Goal: Information Seeking & Learning: Learn about a topic

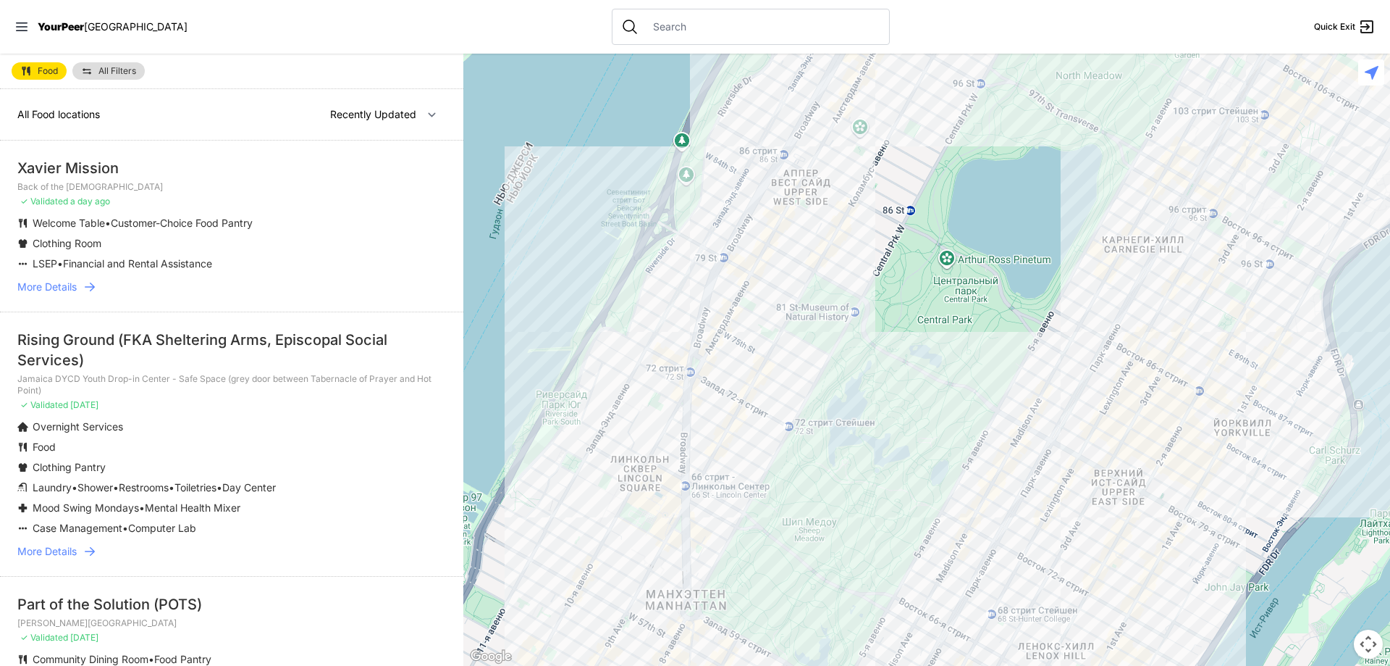
drag, startPoint x: 759, startPoint y: 390, endPoint x: 765, endPoint y: 343, distance: 46.7
click at [765, 343] on div at bounding box center [926, 360] width 927 height 612
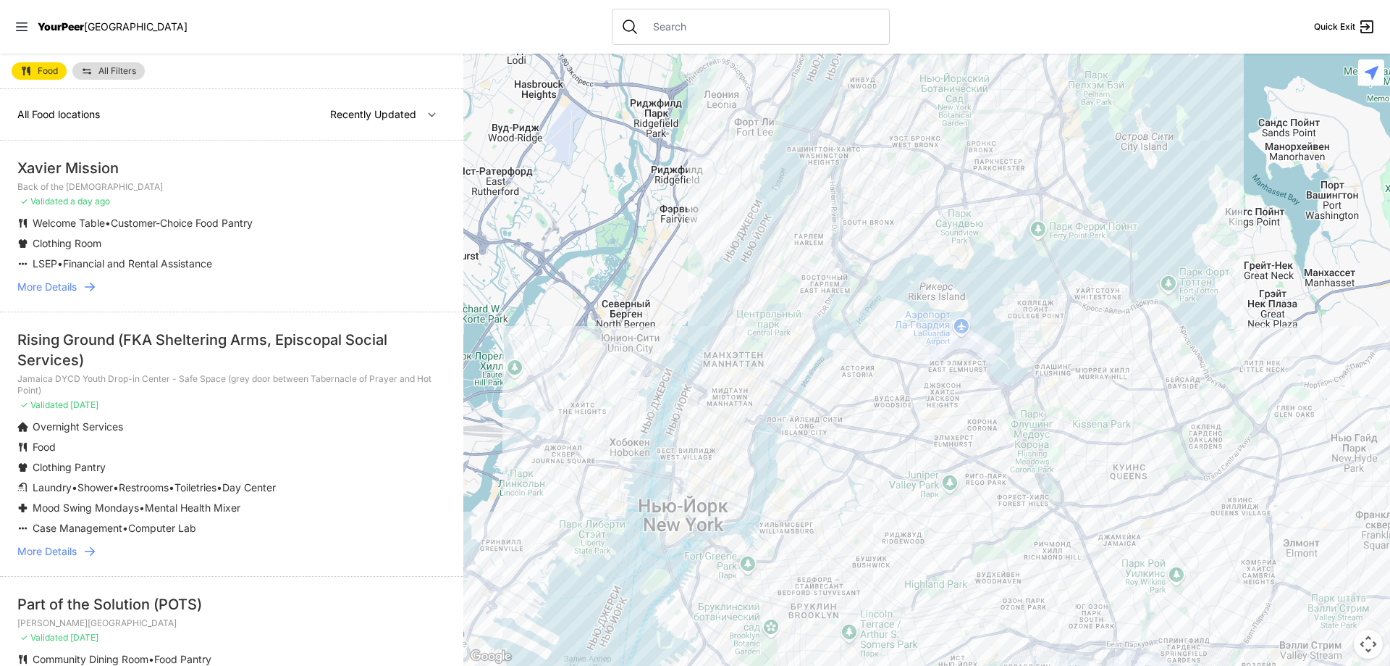
drag, startPoint x: 855, startPoint y: 532, endPoint x: 822, endPoint y: 193, distance: 340.5
click at [822, 197] on div at bounding box center [926, 360] width 927 height 612
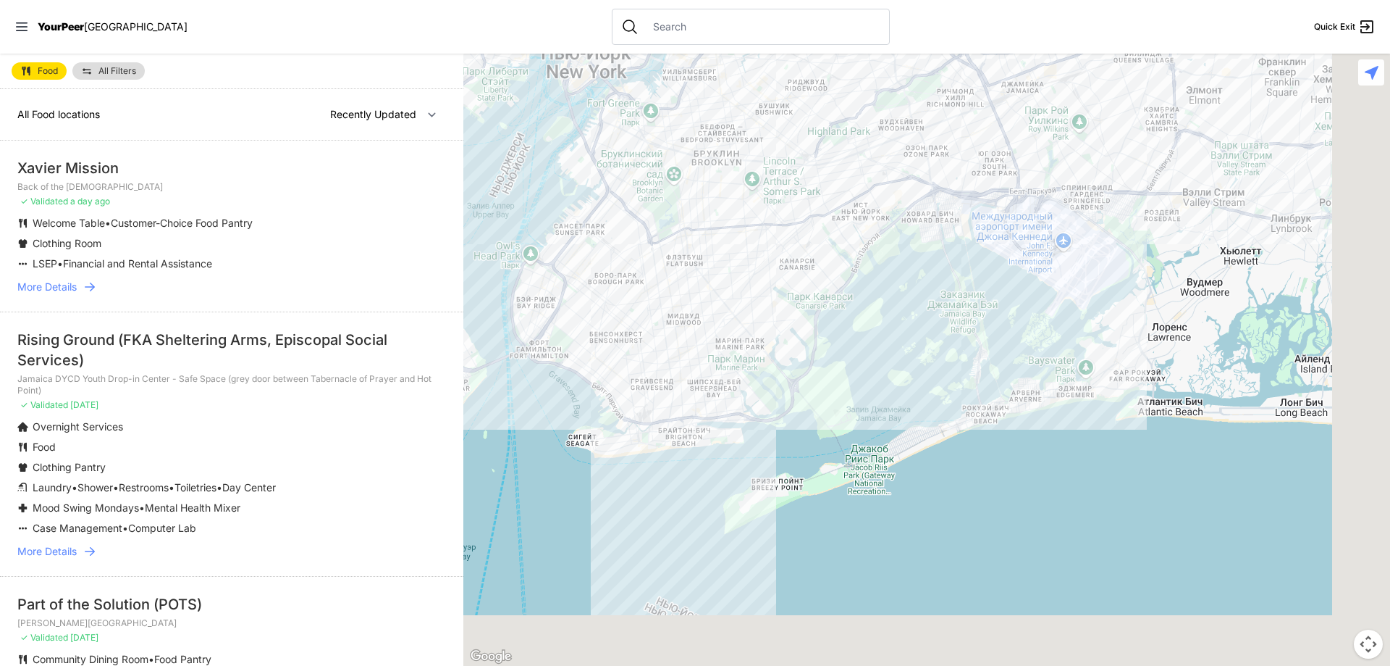
drag, startPoint x: 883, startPoint y: 501, endPoint x: 773, endPoint y: 269, distance: 256.5
click at [779, 211] on div at bounding box center [926, 360] width 927 height 612
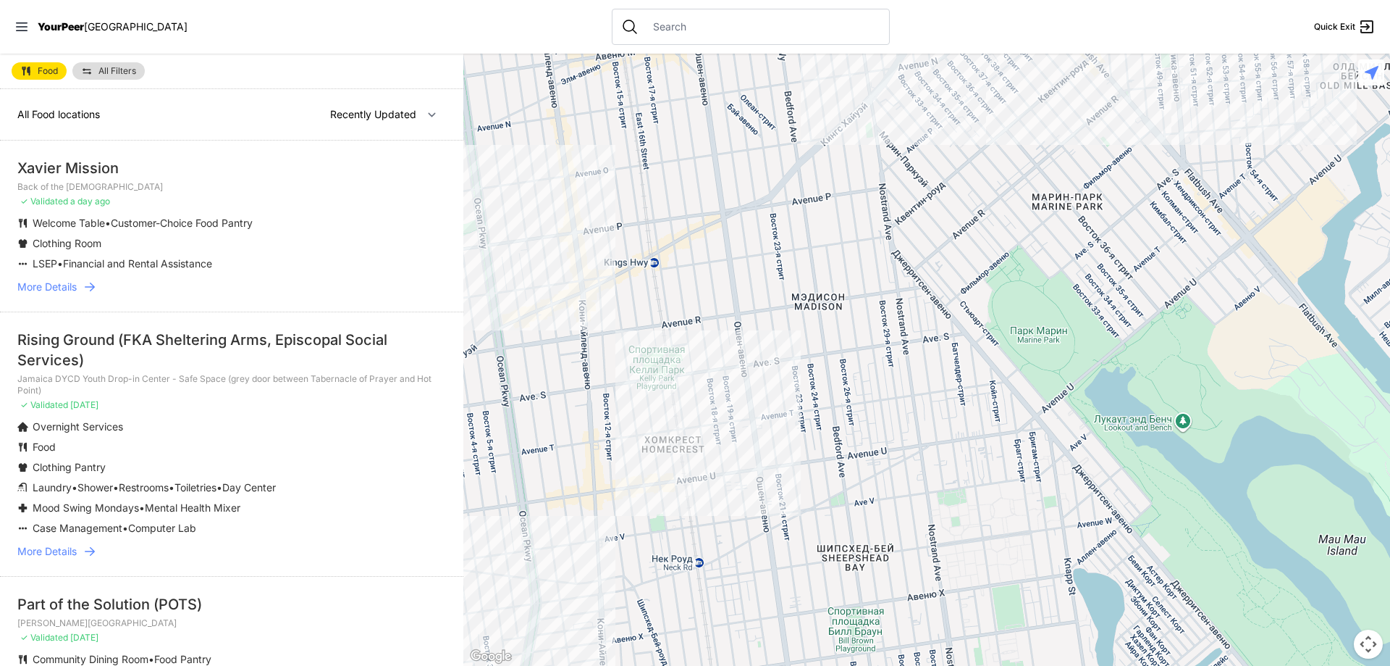
drag, startPoint x: 603, startPoint y: 261, endPoint x: 1122, endPoint y: 225, distance: 520.5
click at [1122, 225] on div at bounding box center [926, 360] width 927 height 612
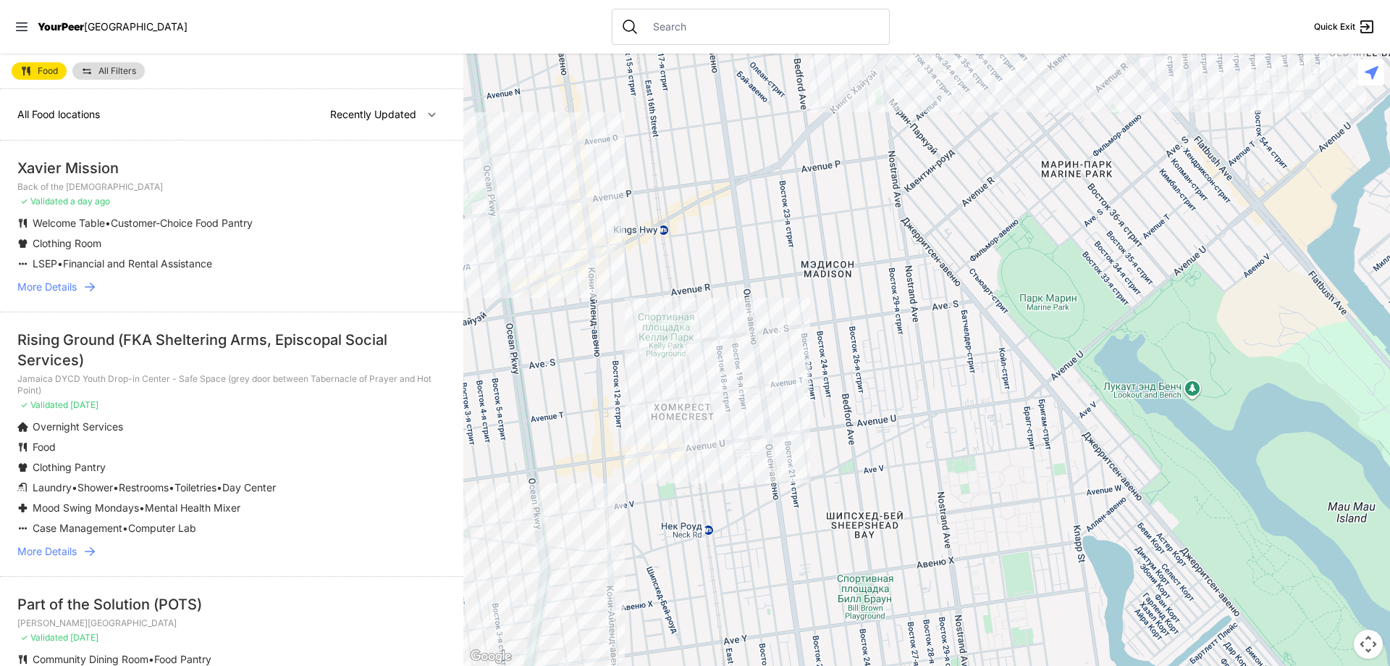
click at [706, 434] on div at bounding box center [926, 360] width 927 height 612
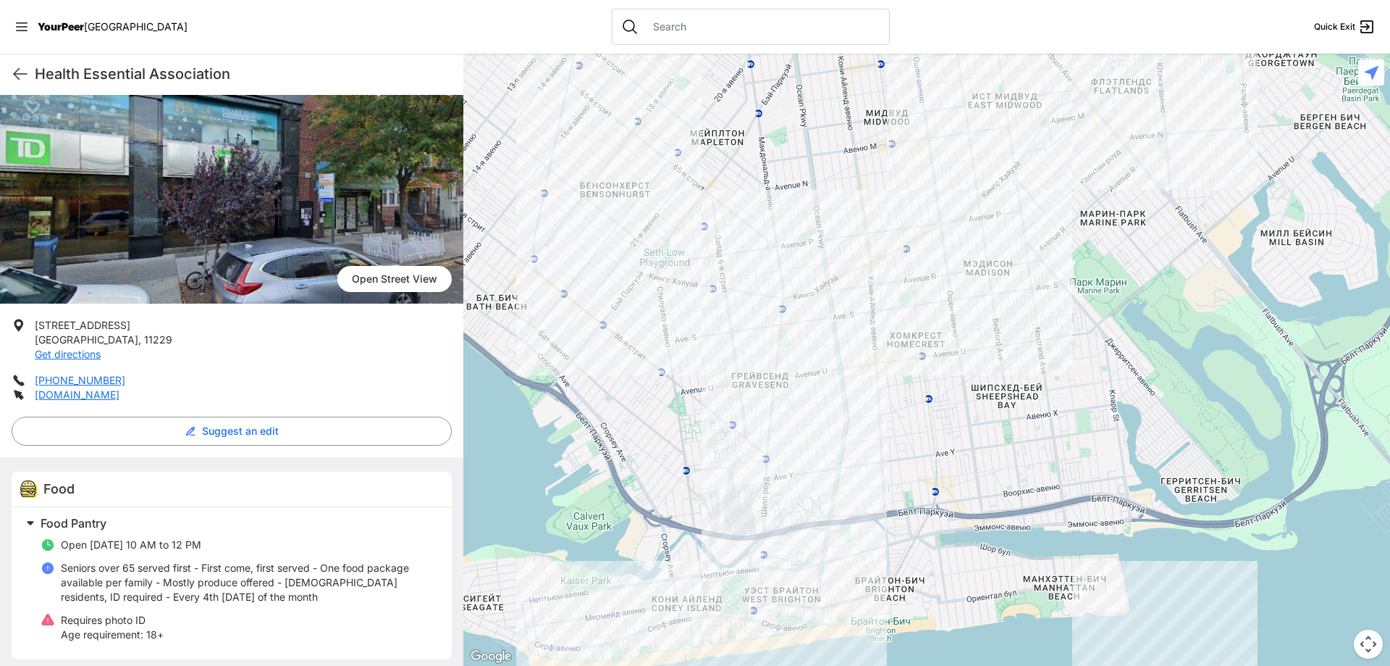
scroll to position [72, 0]
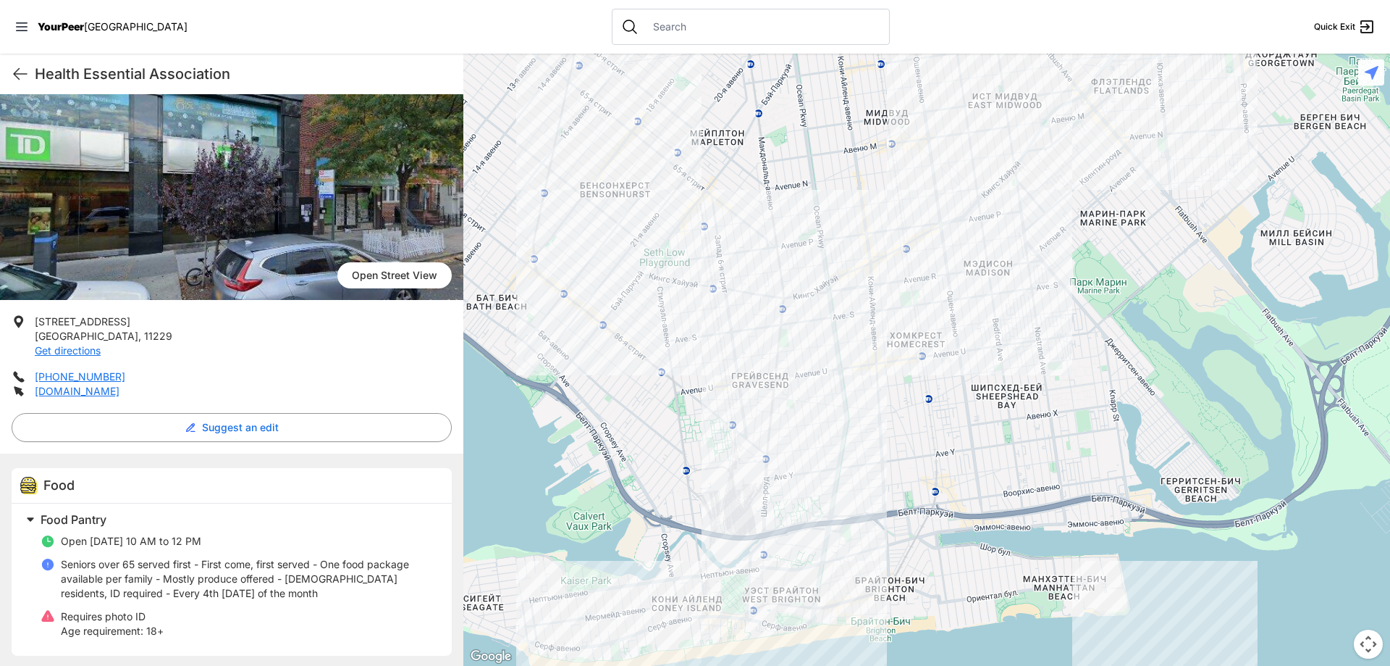
click at [912, 310] on div at bounding box center [926, 360] width 927 height 612
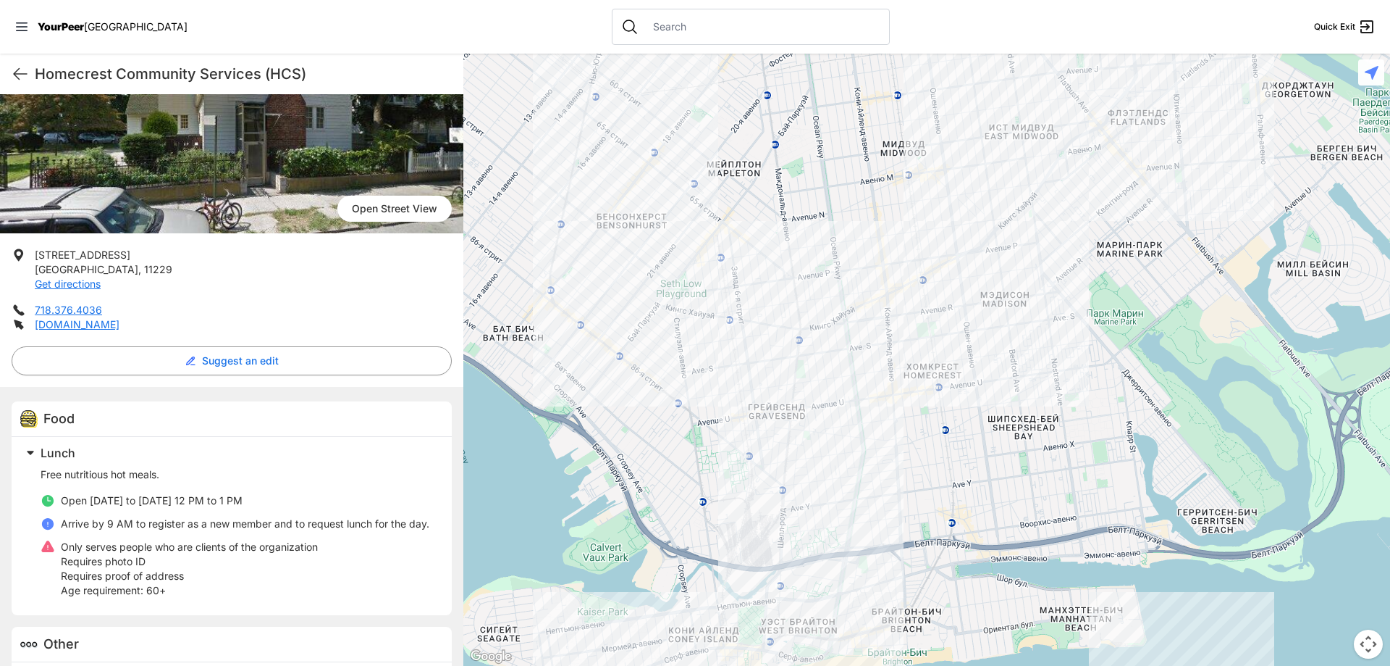
scroll to position [145, 0]
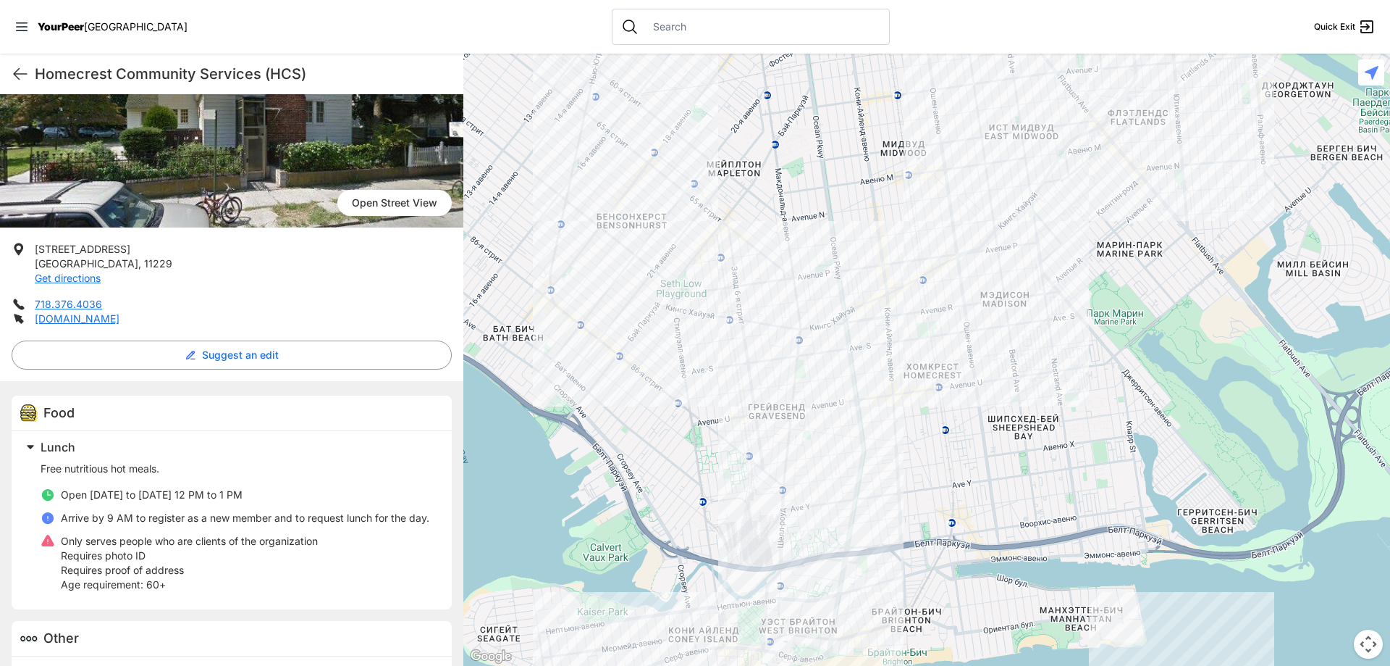
click at [845, 434] on div at bounding box center [926, 360] width 927 height 612
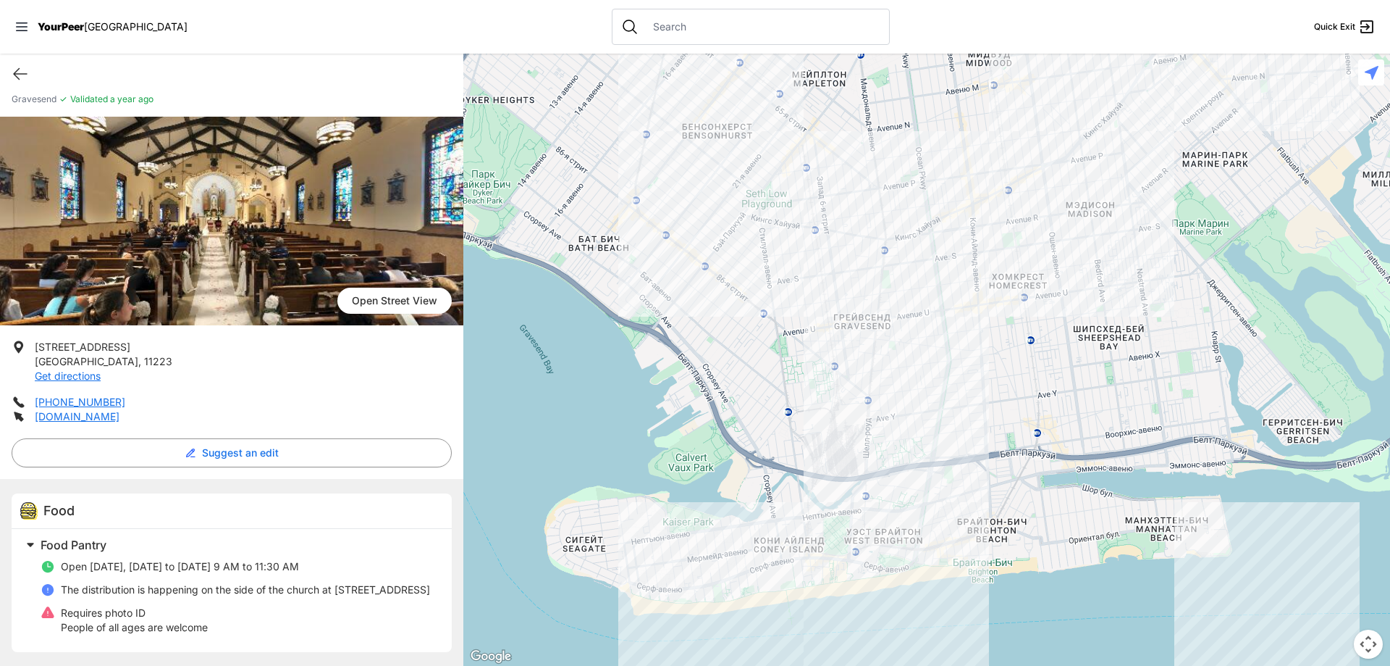
scroll to position [33, 0]
